Goal: Communication & Community: Connect with others

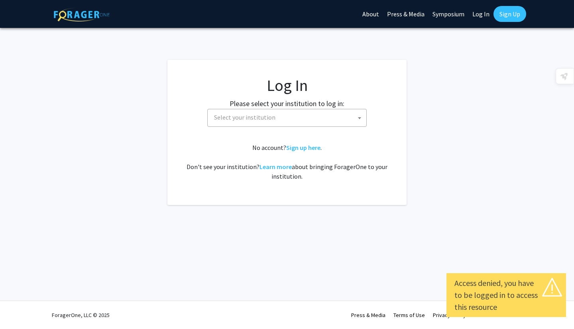
click at [476, 19] on link "Log In" at bounding box center [480, 14] width 25 height 28
select select "34"
click at [293, 123] on span "Baylor University" at bounding box center [288, 117] width 155 height 16
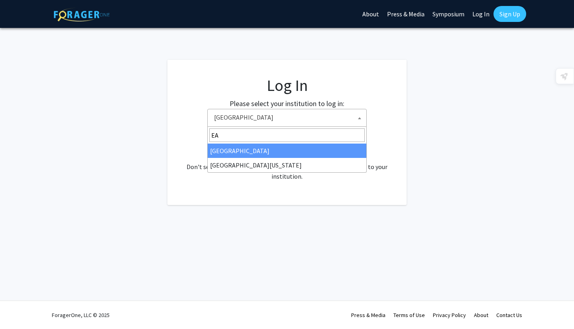
type input "EAS"
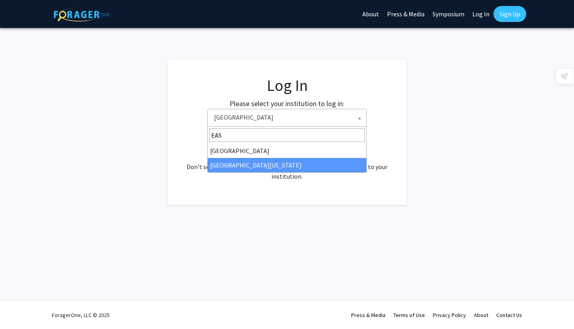
select select "17"
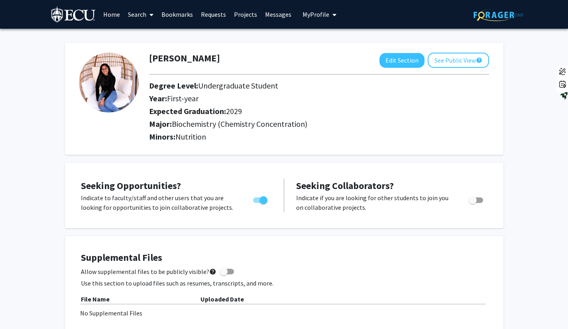
click at [214, 18] on link "Requests" at bounding box center [213, 14] width 33 height 28
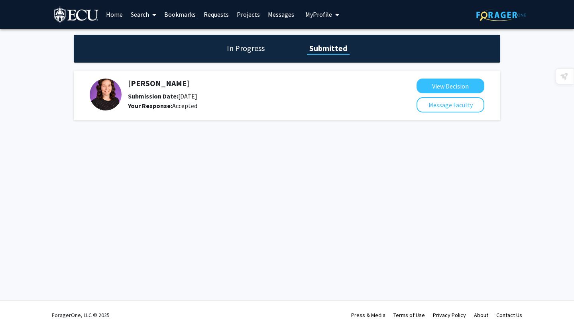
click at [161, 81] on h5 "[PERSON_NAME]" at bounding box center [251, 84] width 246 height 10
click at [162, 86] on h5 "[PERSON_NAME]" at bounding box center [251, 84] width 246 height 10
click at [440, 104] on button "Message Faculty" at bounding box center [450, 104] width 68 height 15
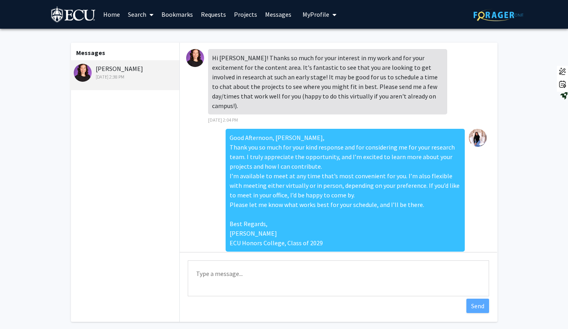
click at [106, 72] on div "[PERSON_NAME] [DATE] 2:38 PM" at bounding box center [126, 72] width 104 height 17
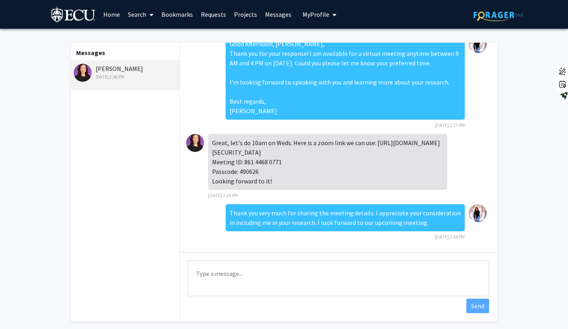
click at [261, 16] on link "Messages" at bounding box center [278, 14] width 34 height 28
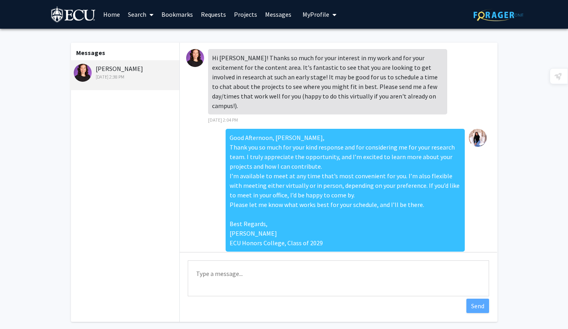
scroll to position [272, 0]
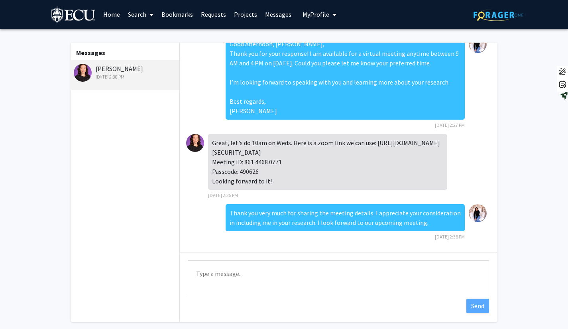
click at [236, 17] on link "Projects" at bounding box center [245, 14] width 31 height 28
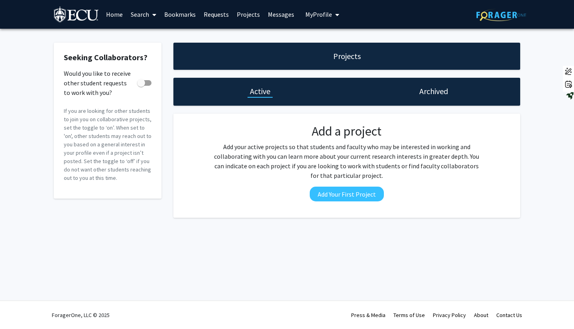
click at [166, 14] on link "Bookmarks" at bounding box center [179, 14] width 39 height 28
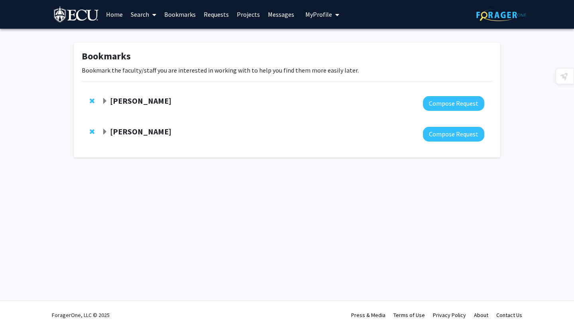
click at [104, 131] on span "Expand Kayla Fitzke Bookmark" at bounding box center [105, 132] width 6 height 6
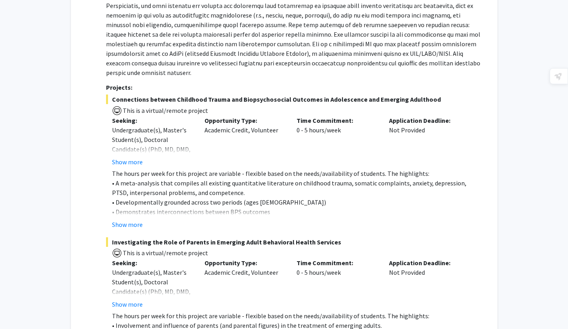
scroll to position [279, 0]
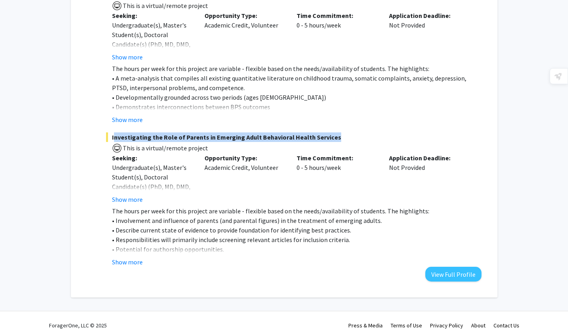
drag, startPoint x: 112, startPoint y: 126, endPoint x: 328, endPoint y: 127, distance: 216.4
click at [328, 132] on span "Investigating the Role of Parents in Emerging Adult Behavioral Health Services" at bounding box center [293, 137] width 375 height 10
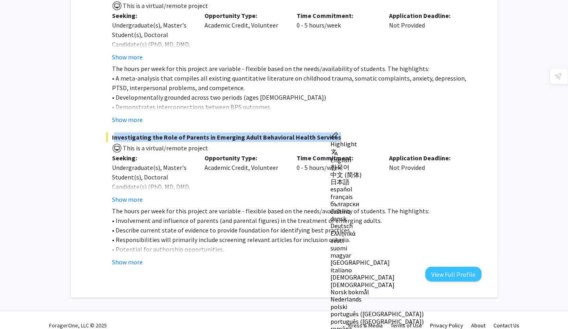
click at [328, 132] on span "Investigating the Role of Parents in Emerging Adult Behavioral Health Services" at bounding box center [293, 137] width 375 height 10
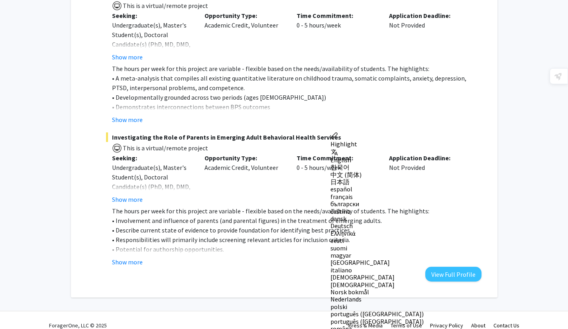
click at [328, 132] on span "Investigating the Role of Parents in Emerging Adult Behavioral Health Services" at bounding box center [293, 137] width 375 height 10
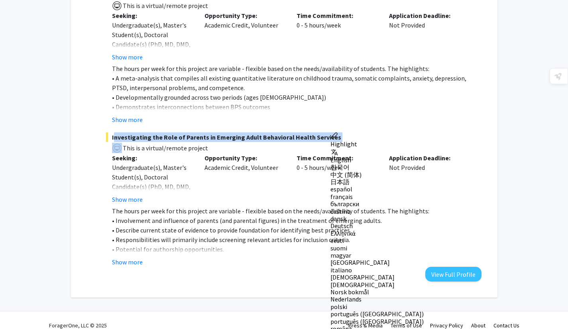
click at [328, 132] on span "Investigating the Role of Parents in Emerging Adult Behavioral Health Services" at bounding box center [293, 137] width 375 height 10
